Goal: Task Accomplishment & Management: Use online tool/utility

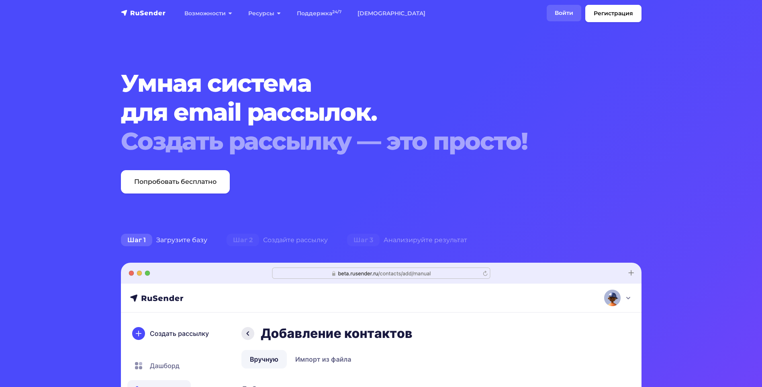
click at [566, 14] on link "Войти" at bounding box center [564, 13] width 35 height 16
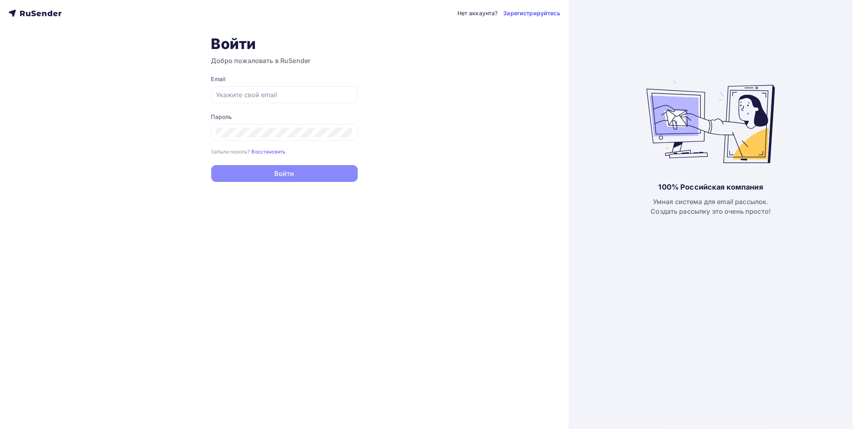
type input "a.timchenko@nflg.ru"
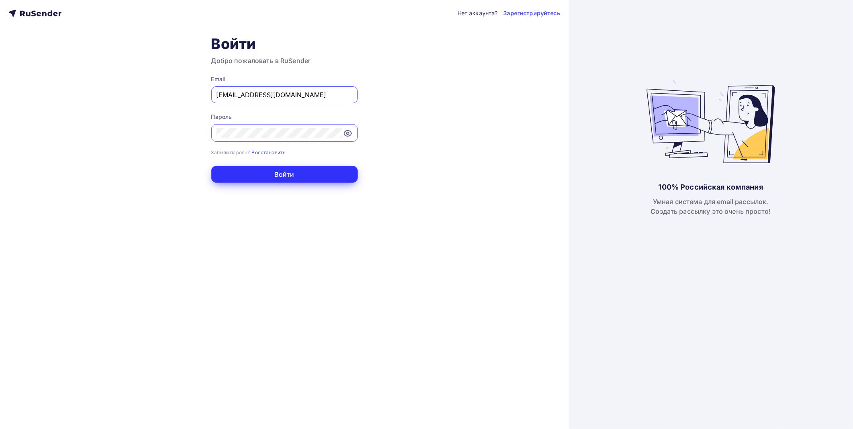
click at [253, 172] on button "Войти" at bounding box center [284, 174] width 147 height 17
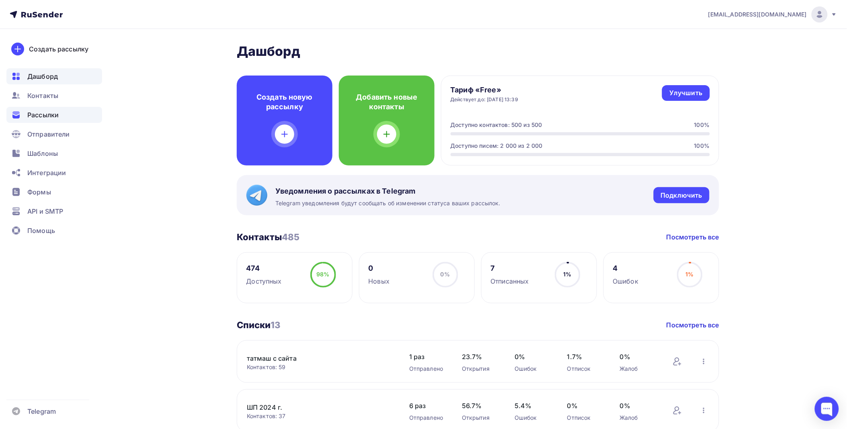
click at [71, 115] on div "Рассылки" at bounding box center [54, 115] width 96 height 16
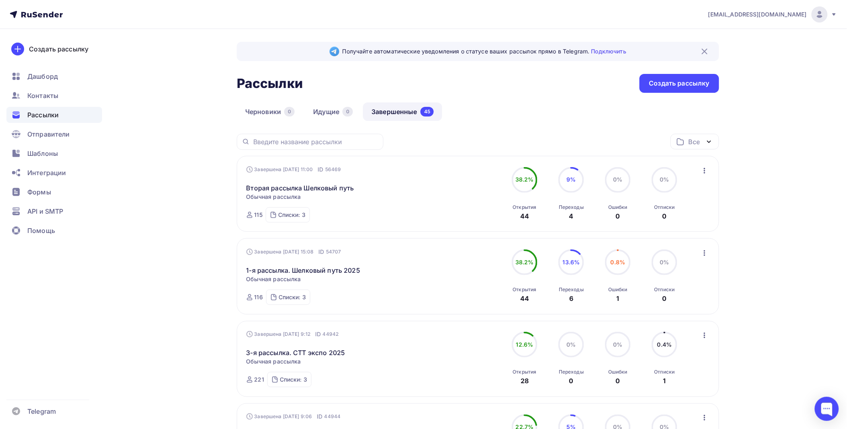
click at [61, 120] on div "Рассылки" at bounding box center [54, 115] width 96 height 16
click at [59, 155] on div "Шаблоны" at bounding box center [54, 153] width 96 height 16
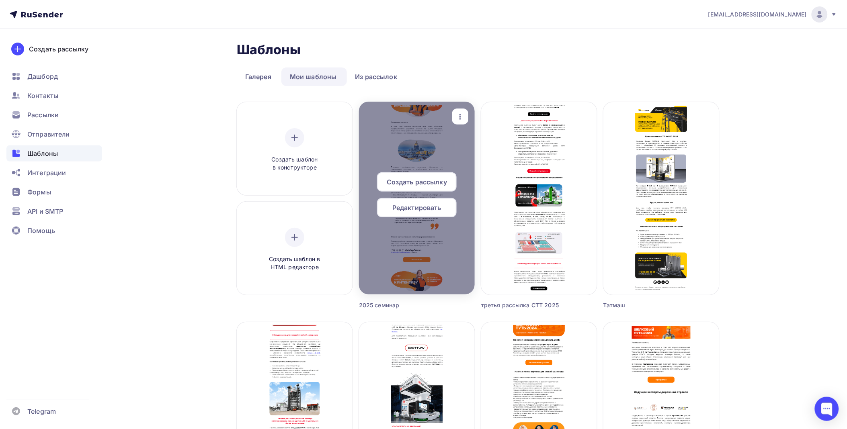
click at [418, 262] on div at bounding box center [417, 198] width 116 height 193
click at [434, 251] on div at bounding box center [417, 198] width 116 height 193
click at [459, 141] on div at bounding box center [417, 198] width 116 height 193
click at [396, 207] on span "Редактировать" at bounding box center [416, 208] width 49 height 10
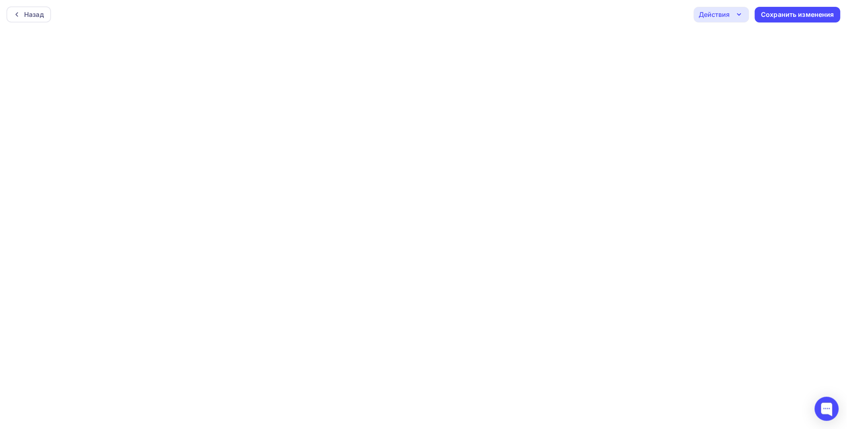
click at [739, 15] on icon "button" at bounding box center [738, 15] width 3 height 2
click at [736, 38] on div "Отправить тестовое письмо" at bounding box center [764, 38] width 92 height 10
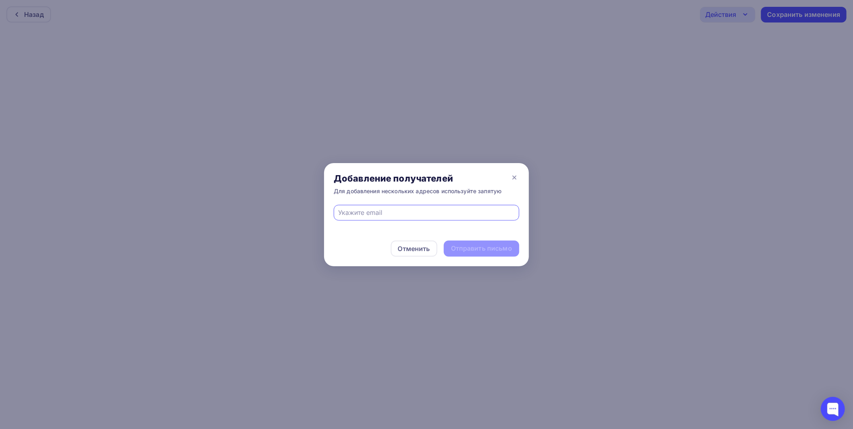
click at [437, 213] on input "text" at bounding box center [427, 213] width 176 height 10
type input "marketing@nflg.ru"
click at [469, 258] on div "Отменить Отправить письмо" at bounding box center [426, 248] width 205 height 35
click at [472, 253] on div "Отправить письмо" at bounding box center [481, 248] width 61 height 9
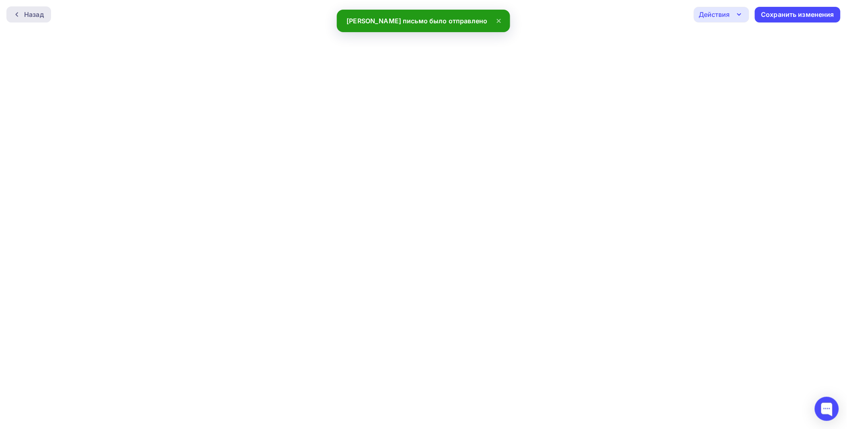
click at [16, 10] on div "Назад" at bounding box center [28, 14] width 45 height 16
